Goal: Ask a question

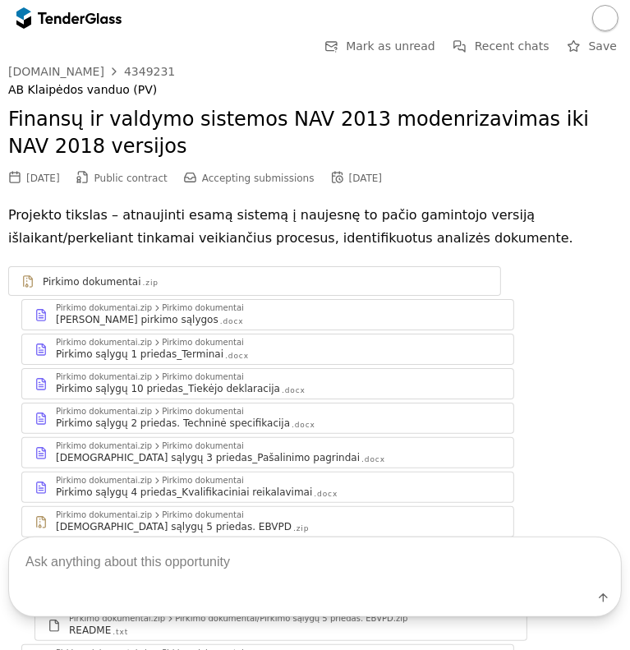
drag, startPoint x: 0, startPoint y: 0, endPoint x: 186, endPoint y: 561, distance: 591.2
click at [186, 561] on textarea at bounding box center [315, 562] width 612 height 48
type textarea "kliento pavadinimas?"
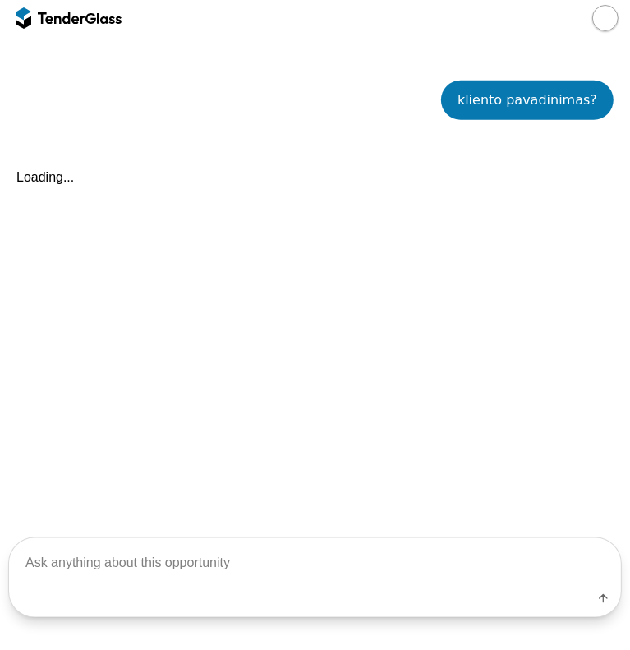
scroll to position [794, 0]
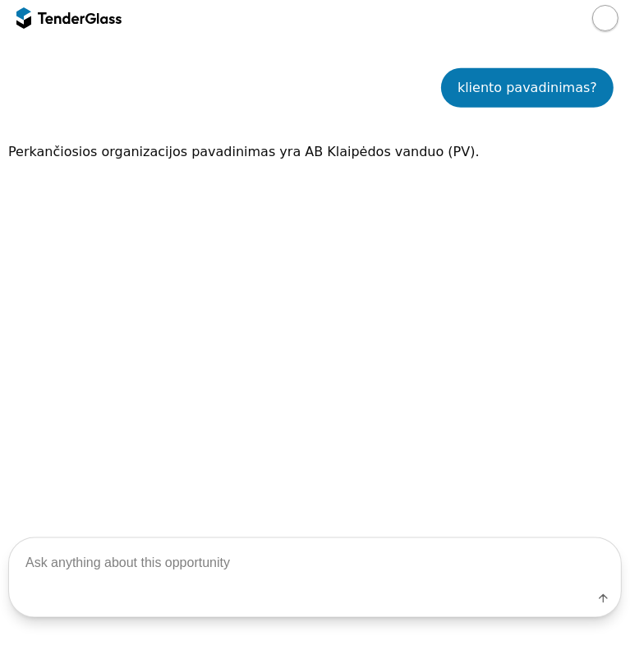
click at [174, 223] on div "kliento pavadinimas? Perkančiosios organizacijos pavadinimas yra AB Klaipėdos v…" at bounding box center [315, 277] width 614 height 466
click at [276, 577] on textarea at bounding box center [315, 562] width 612 height 48
paste textarea "Pirkimo objektas (kas perkama)?"
type textarea "Pirkimo objektas (kas perkama)?"
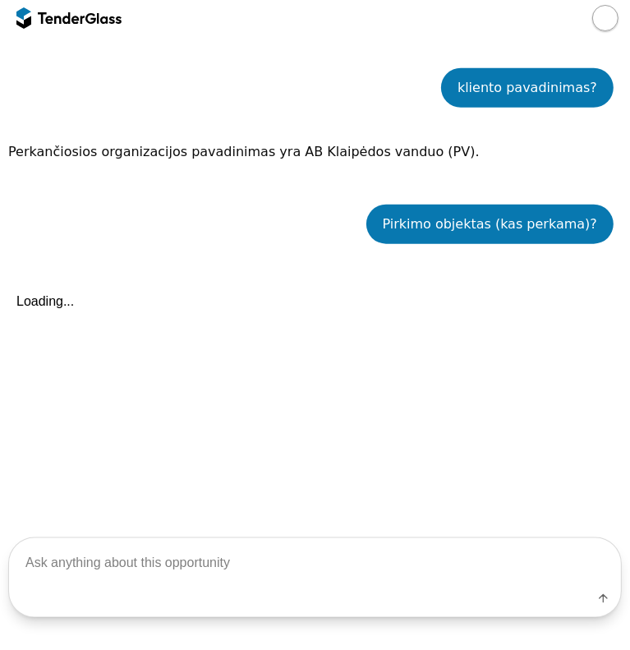
scroll to position [931, 0]
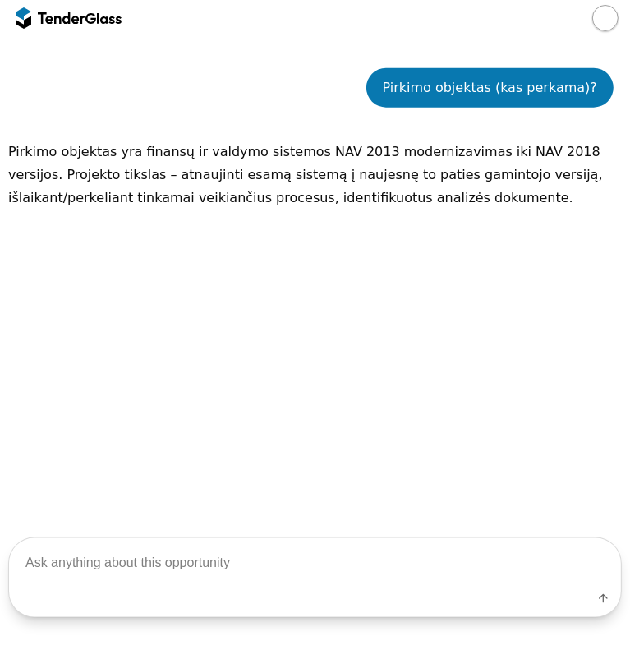
click at [212, 252] on div "Pirkimo objektas (kas perkama)? Pirkimo objektas yra finansų ir valdymo sistemo…" at bounding box center [315, 277] width 614 height 466
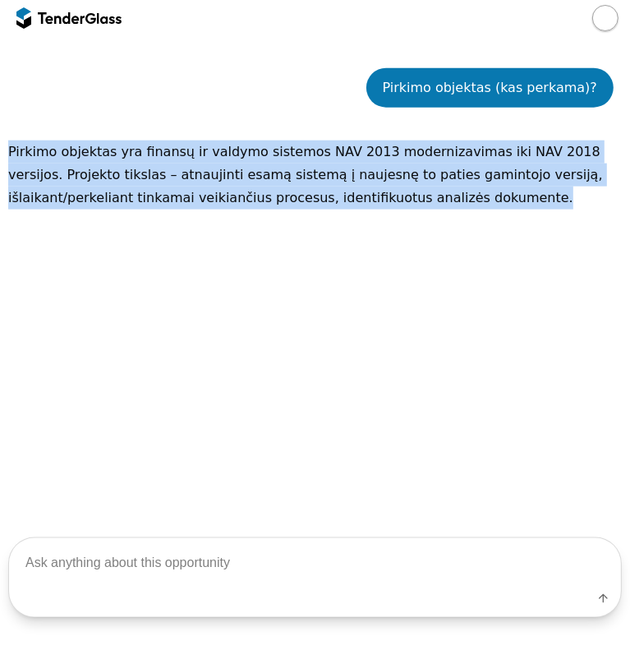
drag, startPoint x: 436, startPoint y: 206, endPoint x: 0, endPoint y: 157, distance: 438.9
copy p "Pirkimo objektas yra finansų ir valdymo sistemos NAV 2013 modernizavimas iki NA…"
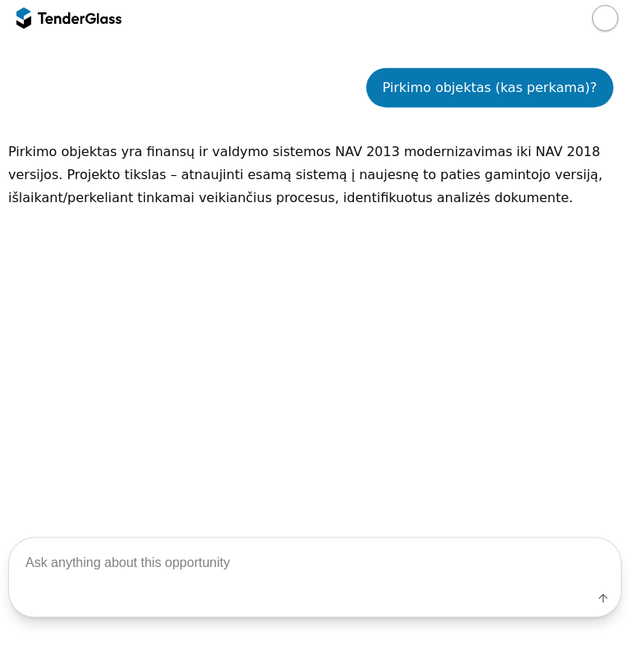
click at [145, 587] on div "Label" at bounding box center [315, 601] width 612 height 30
click at [145, 579] on textarea at bounding box center [315, 562] width 612 height 48
paste textarea "Svarbiausi kvalifikacijos reikalavimai"
type textarea "Svarbiausi kvalifikacijos reikalavimai"
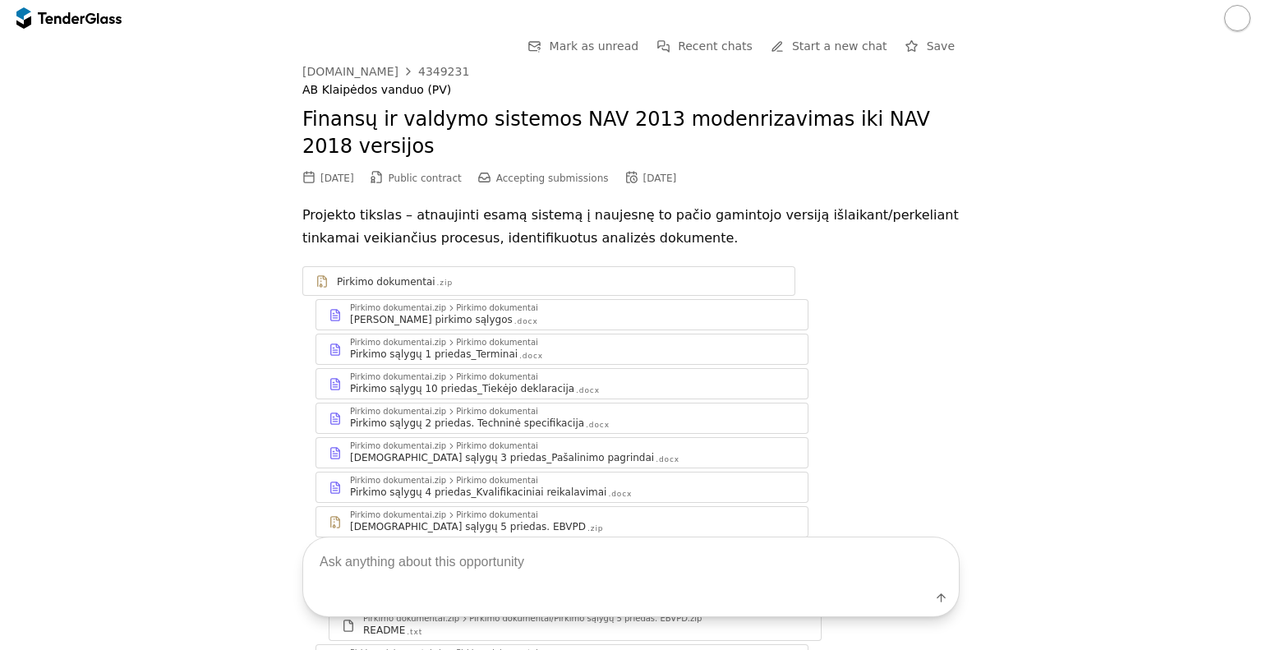
scroll to position [82, 0]
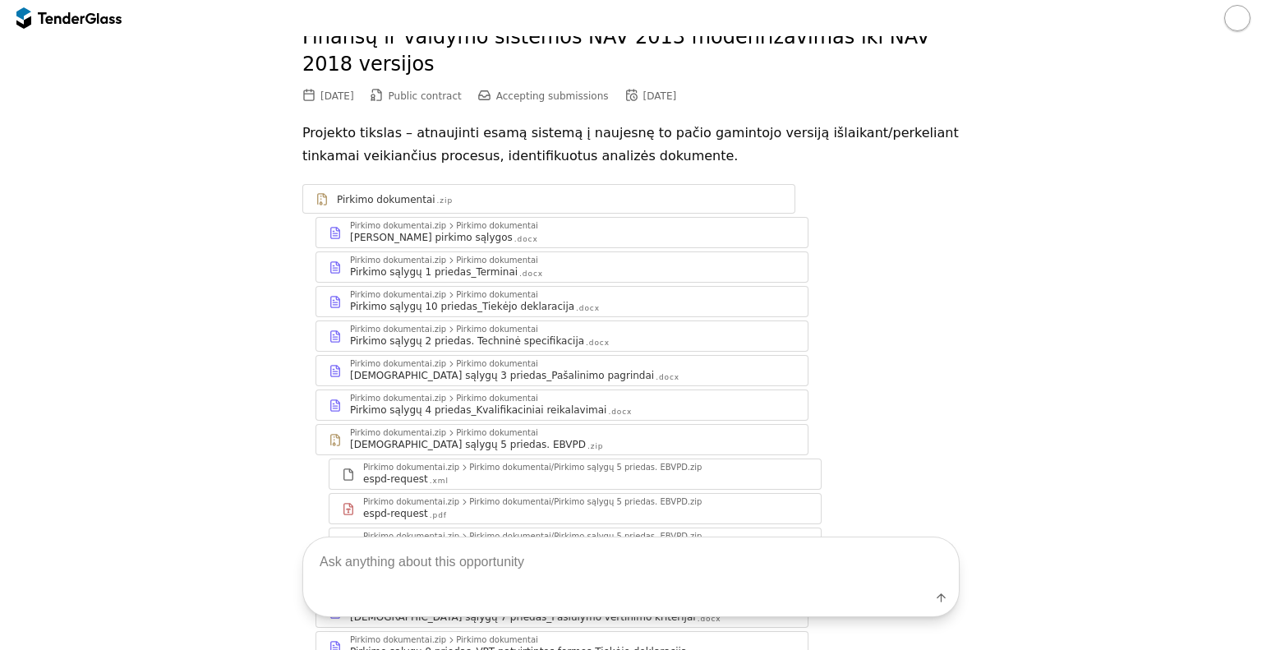
click at [615, 405] on div "Pirkimo sąlygų 4 priedas_Kvalifikaciniai reikalavimai .docx" at bounding box center [572, 409] width 445 height 13
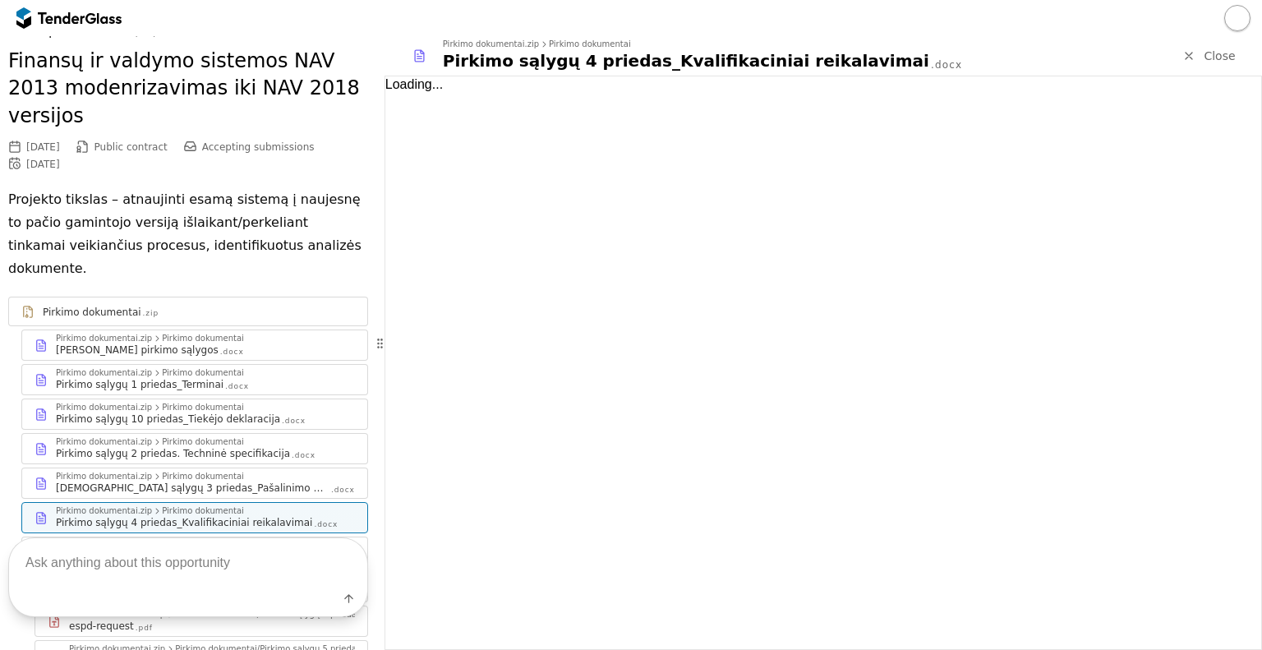
scroll to position [105, 0]
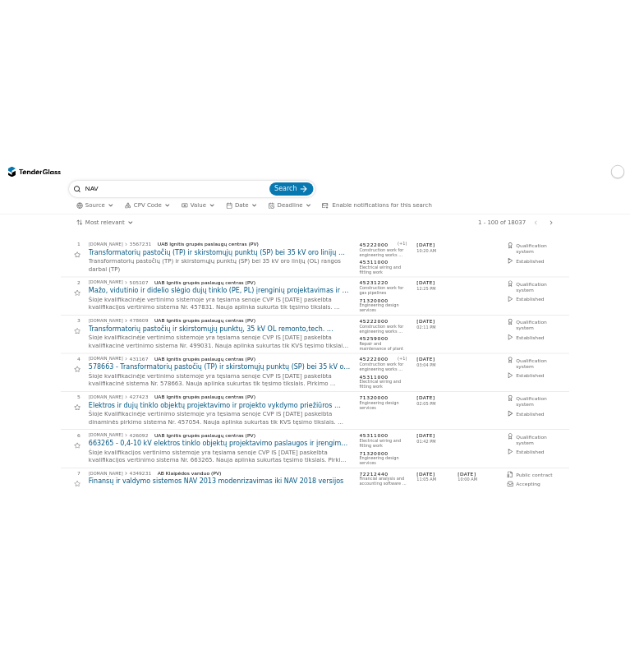
scroll to position [353, 0]
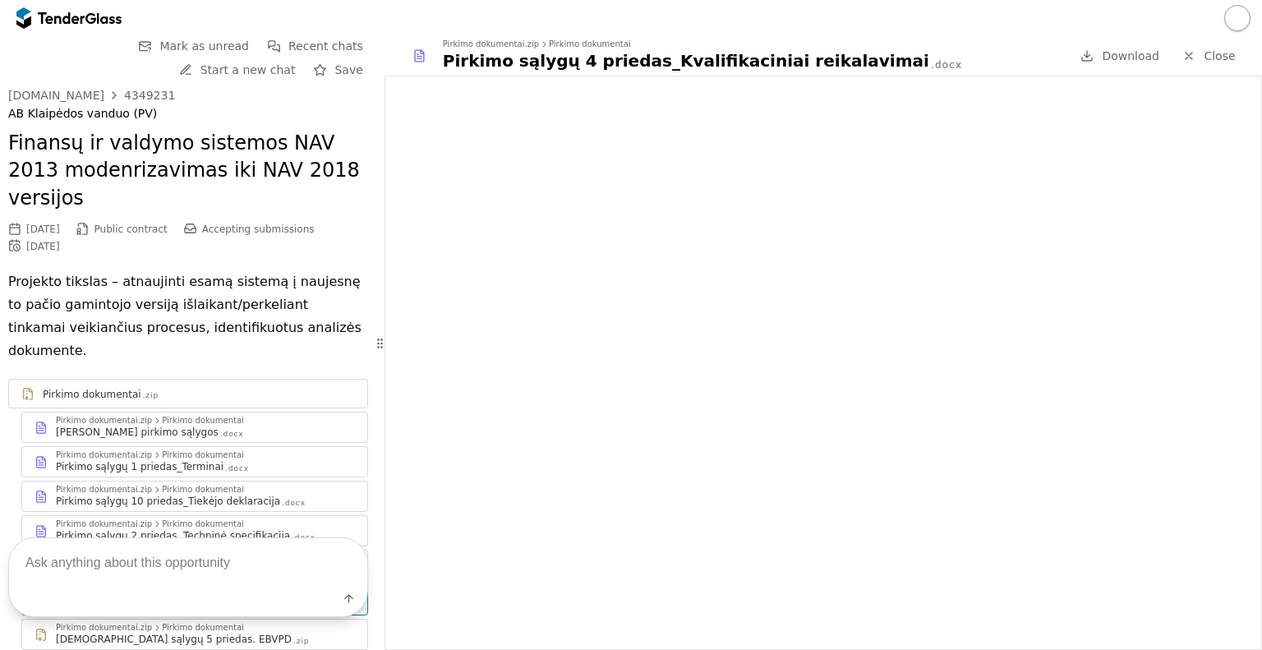
click at [227, 594] on div "Label" at bounding box center [188, 601] width 358 height 30
click at [228, 584] on textarea at bounding box center [188, 562] width 358 height 48
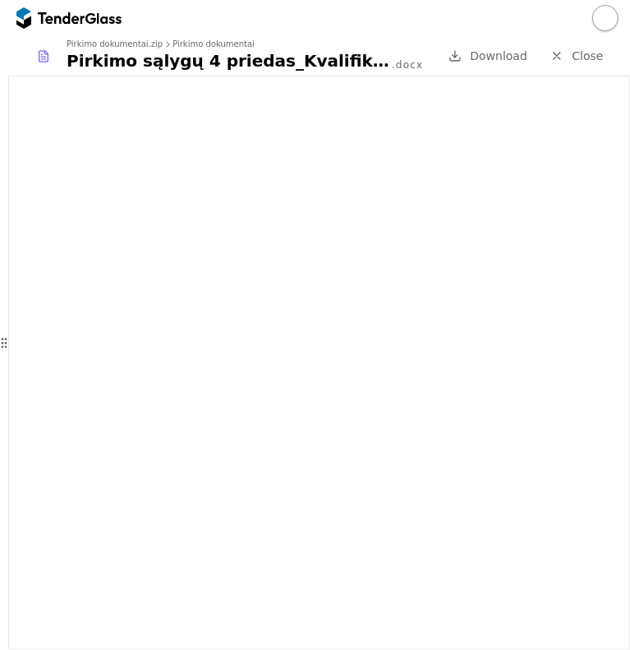
click at [563, 55] on div at bounding box center [557, 55] width 43 height 43
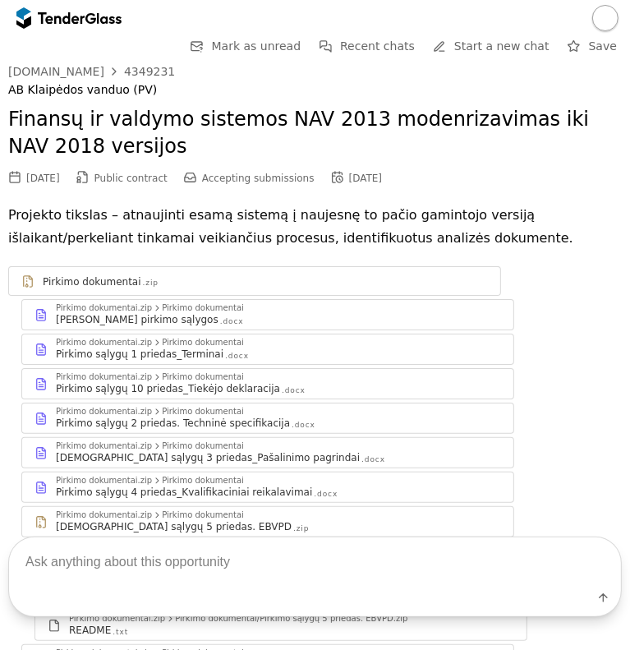
click at [129, 571] on textarea at bounding box center [315, 562] width 612 height 48
click at [79, 582] on textarea at bounding box center [315, 562] width 612 height 48
paste textarea "Pirkimo objekto / paslaugų teikimo terminai"
type textarea "Pirkimo objekto / paslaugų teikimo terminai"
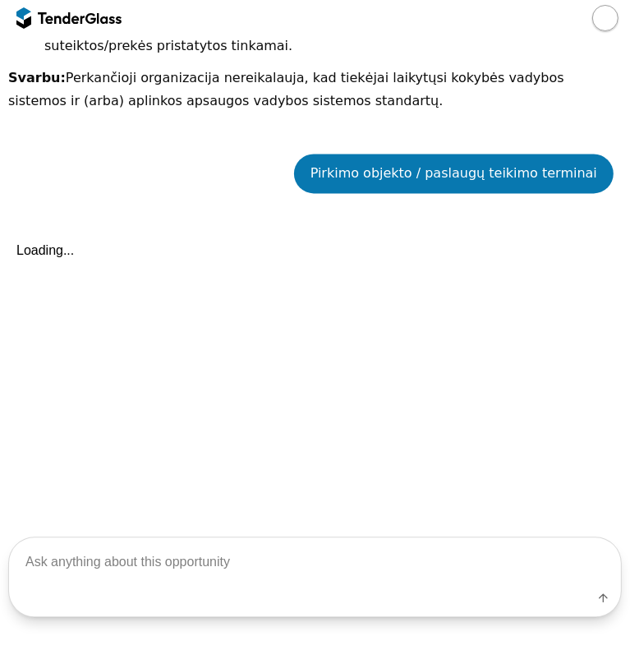
scroll to position [1808, 0]
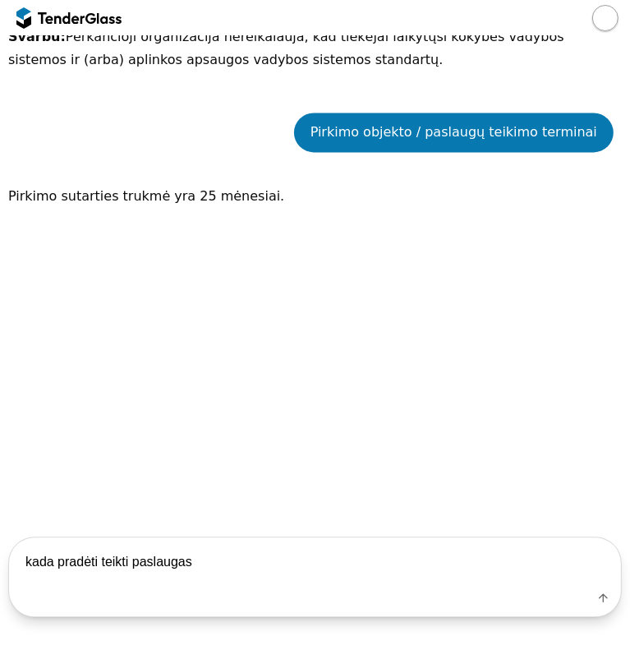
type textarea "kada pradėti teikti paslaugas?"
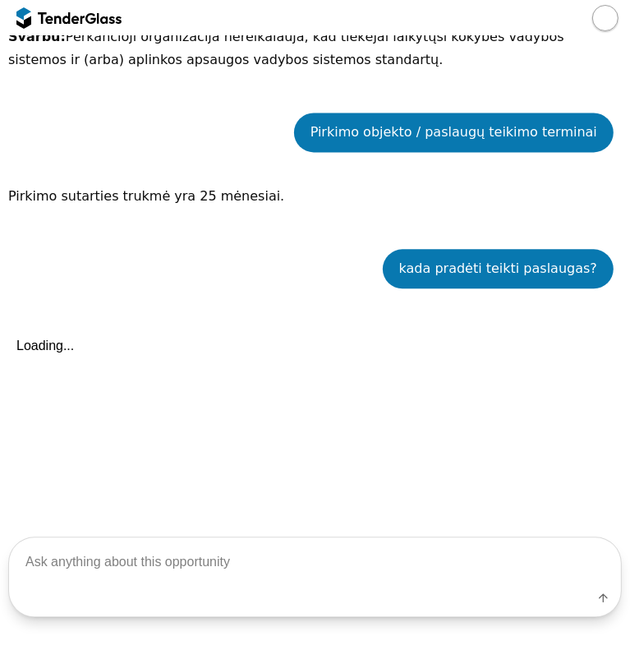
scroll to position [1944, 0]
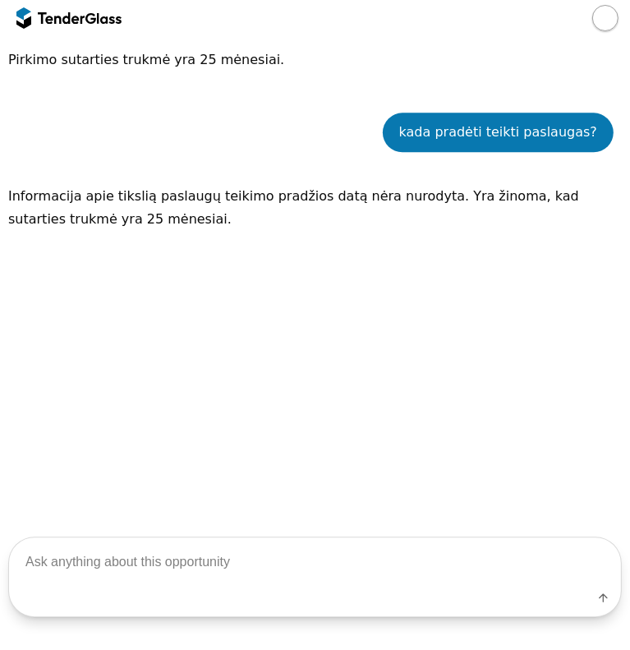
click at [138, 182] on div "Informacija apie tikslią paslaugų teikimo pradžios datą nėra nurodyta. Yra žino…" at bounding box center [315, 208] width 614 height 62
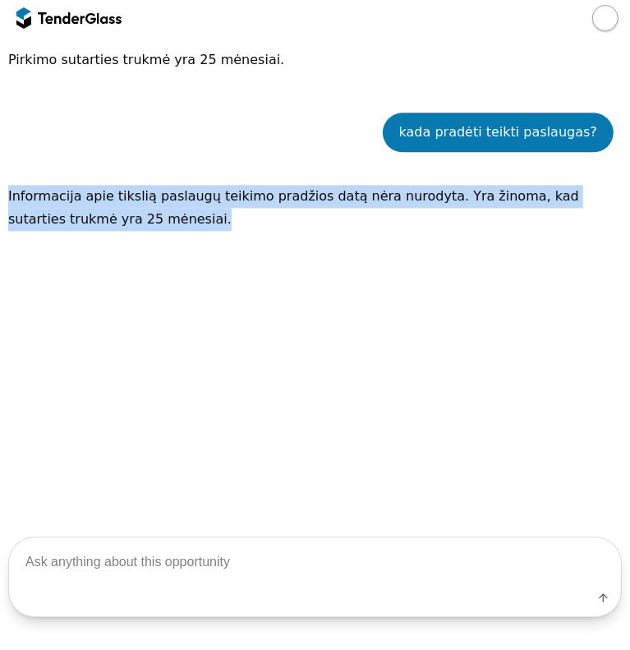
drag, startPoint x: 84, startPoint y: 168, endPoint x: 6, endPoint y: 142, distance: 82.3
copy p "Informacija apie tikslią paslaugų teikimo pradžios datą nėra nurodyta. Yra žino…"
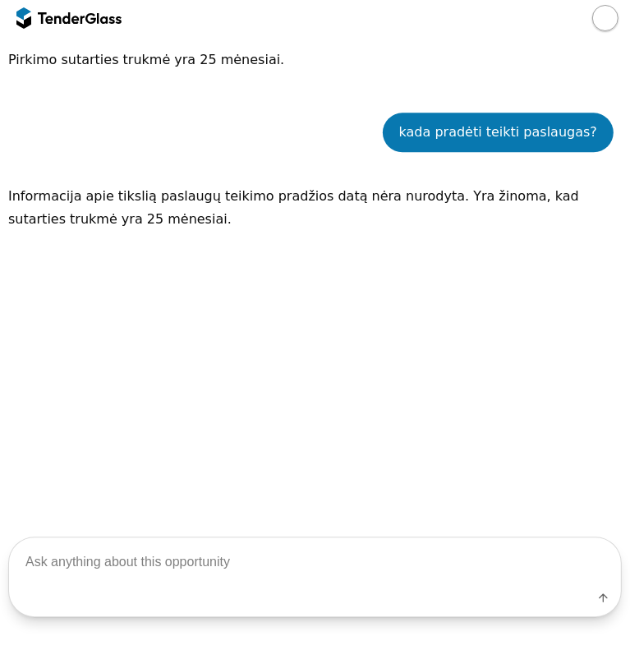
click at [186, 583] on textarea at bounding box center [315, 562] width 612 height 48
type textarea "pretenzijos pateikimo terminas?"
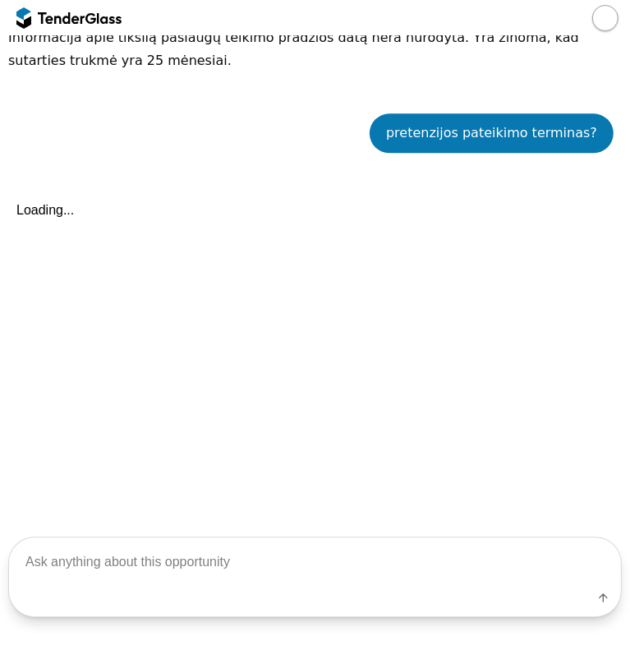
scroll to position [2104, 0]
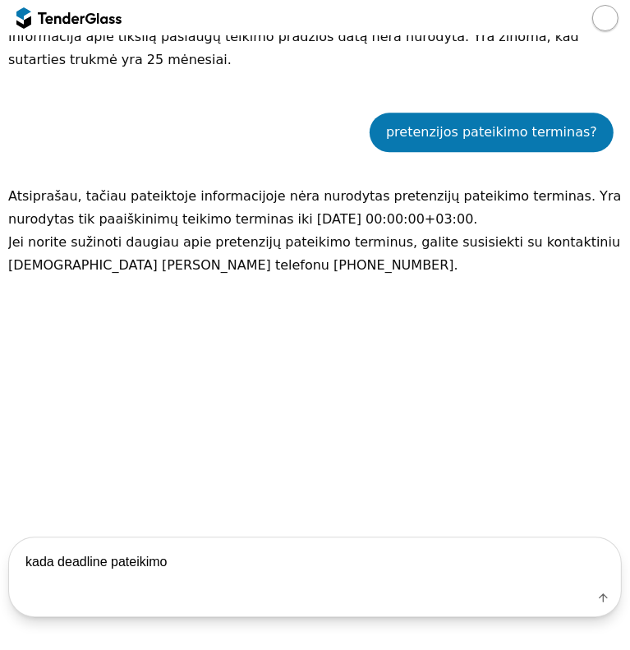
type textarea "kada deadline pateikimo?"
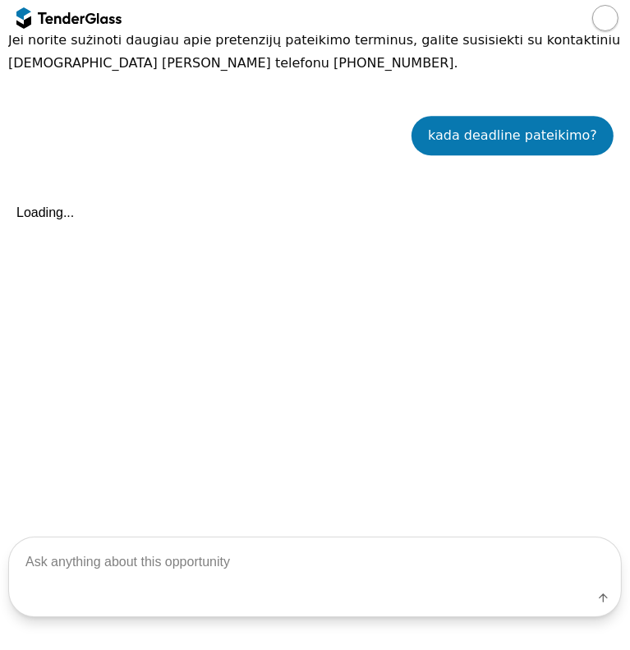
scroll to position [2309, 0]
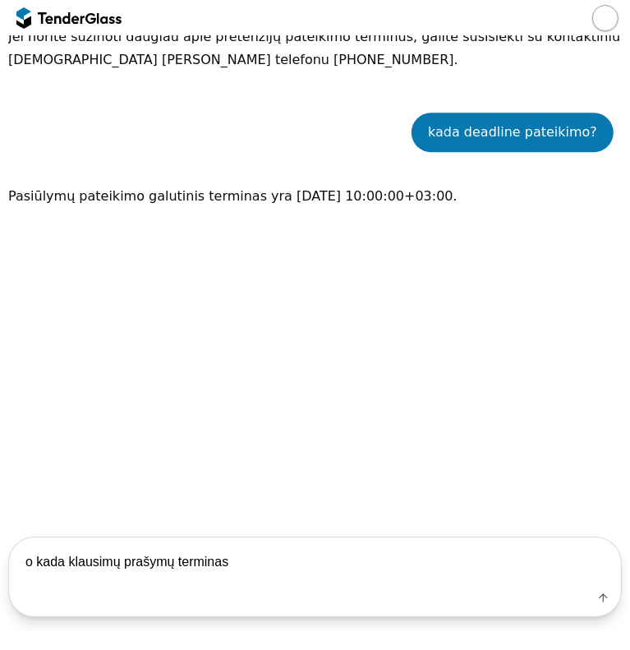
type textarea "o kada klausimų prašymų terminas?"
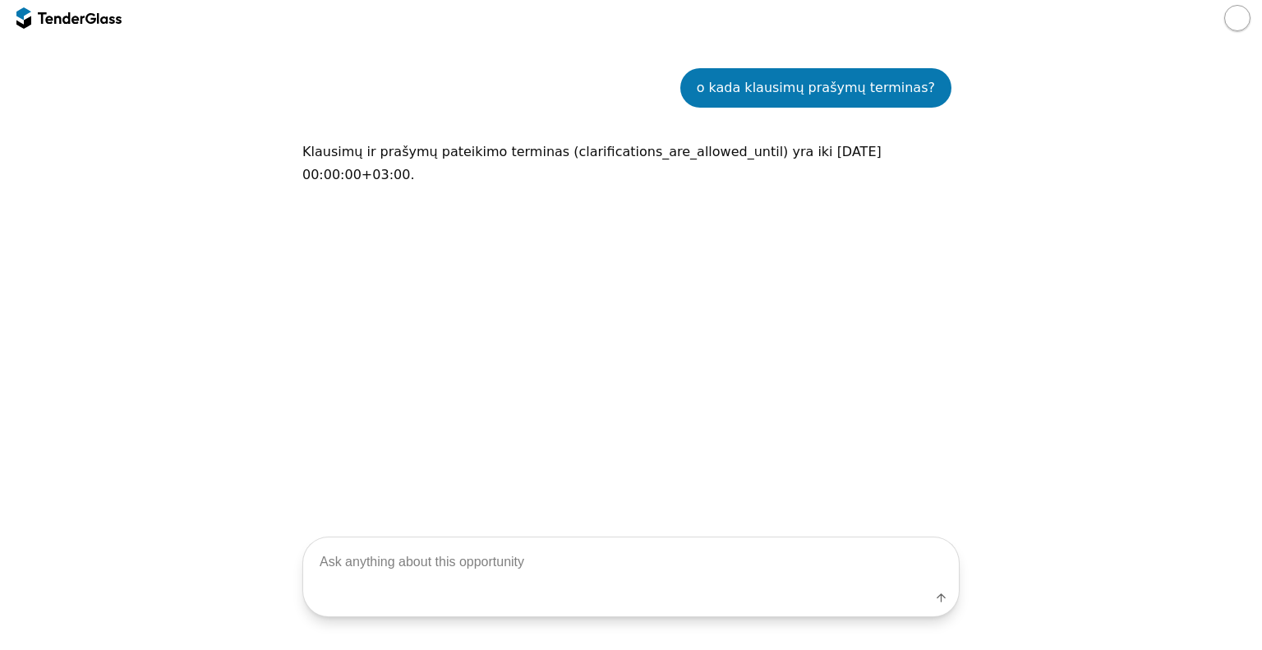
scroll to position [2424, 0]
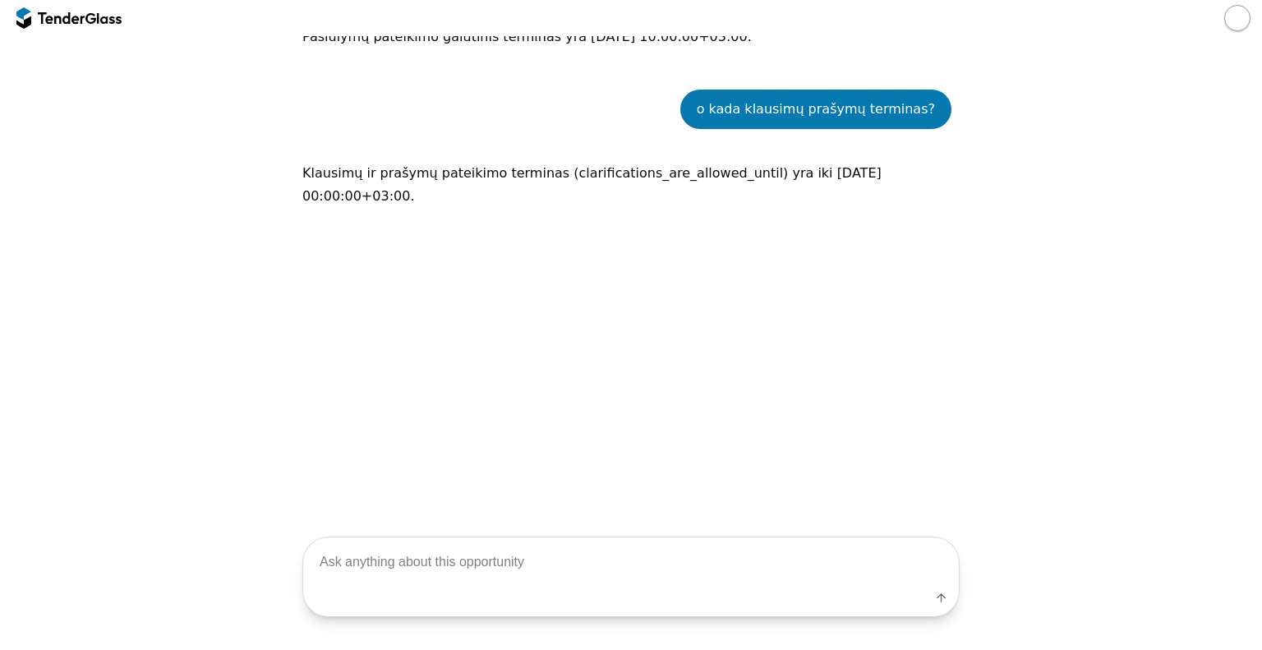
click at [559, 584] on textarea at bounding box center [630, 562] width 655 height 48
type textarea "Ar yra derybos ar teikiamas tik pasiūlymas?"
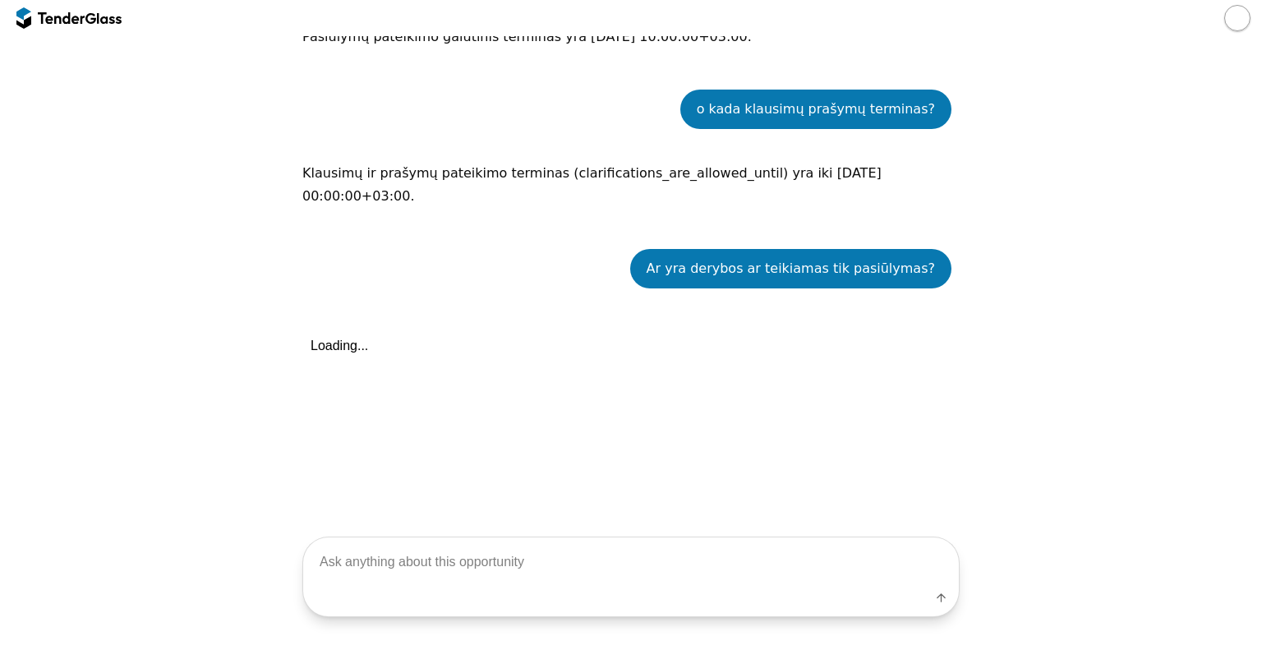
scroll to position [2560, 0]
